Goal: Find specific page/section: Find specific page/section

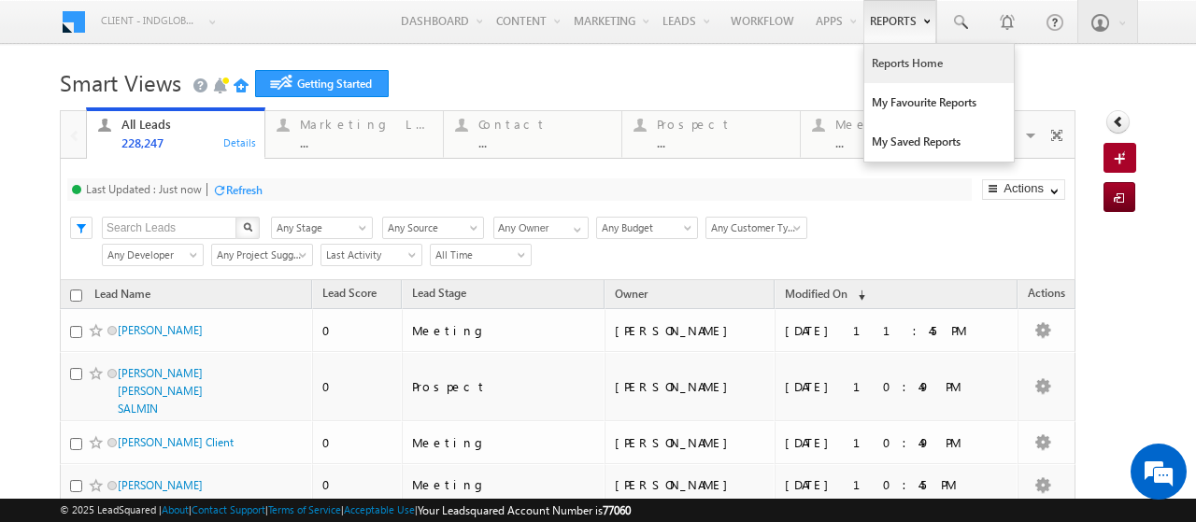
click at [888, 55] on link "Reports Home" at bounding box center [939, 63] width 150 height 39
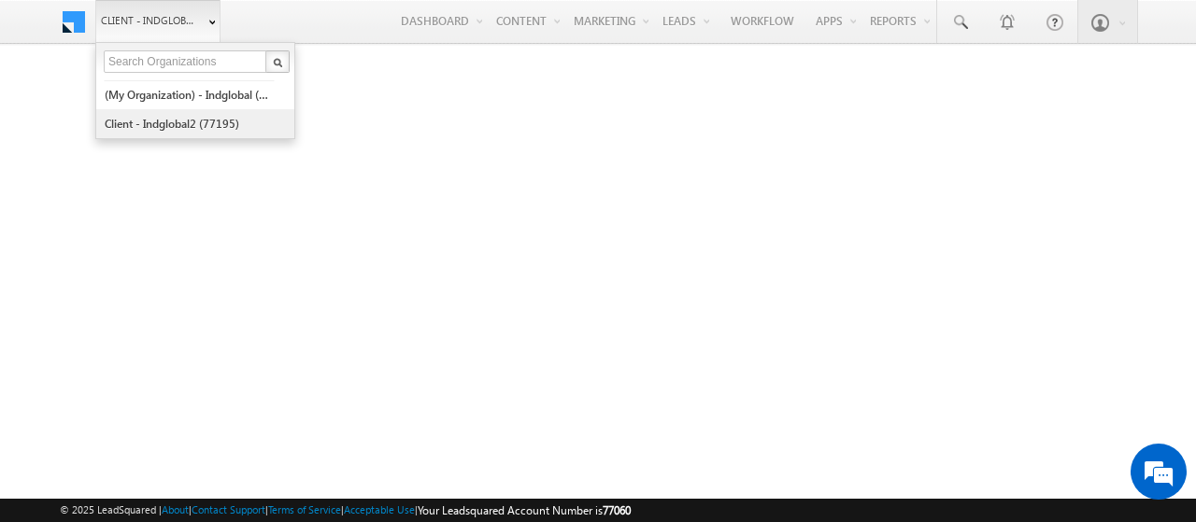
click at [165, 115] on link "Client - indglobal2 (77195)" at bounding box center [189, 123] width 171 height 29
